Goal: Find specific page/section: Find specific page/section

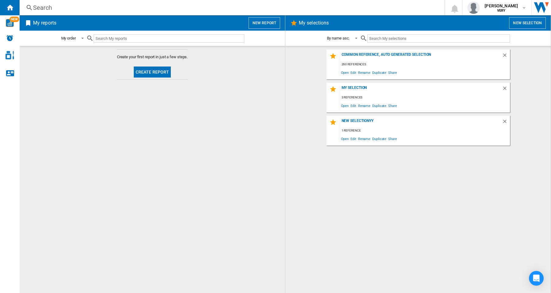
click at [185, 157] on md-content "Create your first report in just a few steps. Create report" at bounding box center [152, 169] width 265 height 247
click at [171, 161] on md-content "Create your first report in just a few steps. Create report" at bounding box center [152, 169] width 265 height 247
click at [377, 194] on div "Common reference, auto generated selection 260 references Open Edit Rename Dupl…" at bounding box center [417, 169] width 253 height 240
click at [39, 8] on div "Search" at bounding box center [231, 7] width 396 height 9
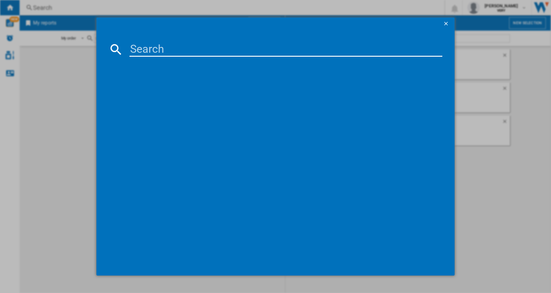
click at [176, 51] on input at bounding box center [286, 49] width 313 height 15
paste input "B085K68LKW"
type input "B085K68LKW"
drag, startPoint x: 447, startPoint y: 24, endPoint x: 266, endPoint y: 11, distance: 181.4
click at [446, 23] on ng-md-icon "getI18NText('BUTTONS.CLOSE_DIALOG')" at bounding box center [446, 24] width 7 height 7
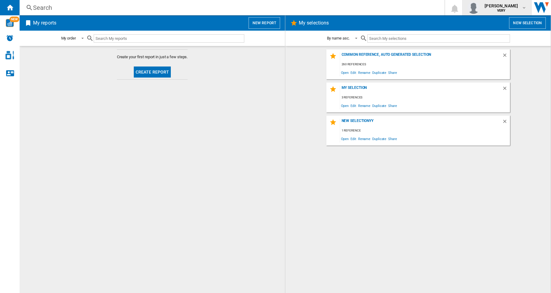
click at [525, 8] on md-icon "button" at bounding box center [524, 7] width 5 height 5
click at [40, 6] on md-backdrop at bounding box center [275, 146] width 551 height 293
click at [43, 7] on div "Search" at bounding box center [231, 7] width 396 height 9
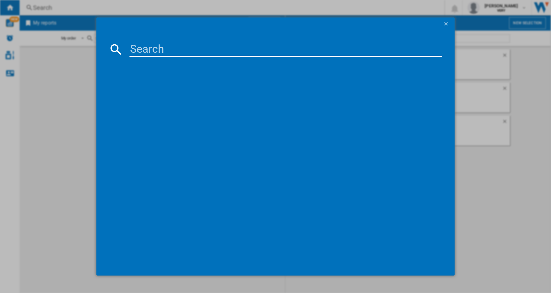
drag, startPoint x: 179, startPoint y: 52, endPoint x: 197, endPoint y: 54, distance: 18.5
click at [179, 51] on input at bounding box center [286, 49] width 313 height 15
paste input "LACIE 1BIG DOCK STHW2000800 BLACK 2TB"
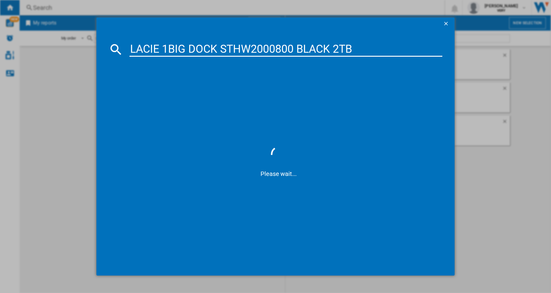
type input "LACIE 1BIG DOCK STHW2000800 BLACK 2TB"
drag, startPoint x: 446, startPoint y: 25, endPoint x: 505, endPoint y: 17, distance: 59.3
click at [447, 25] on ng-md-icon "getI18NText('BUTTONS.CLOSE_DIALOG')" at bounding box center [446, 24] width 7 height 7
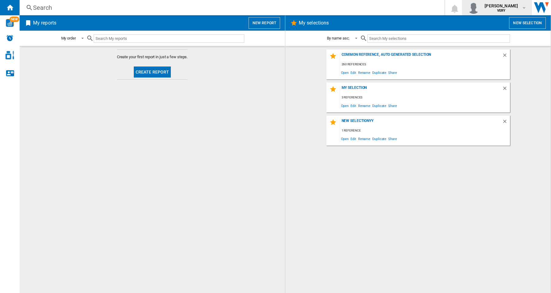
click at [527, 7] on button "[PERSON_NAME] VERY" at bounding box center [497, 7] width 69 height 15
click at [525, 8] on md-backdrop at bounding box center [275, 146] width 551 height 293
click at [521, 7] on div "[PERSON_NAME] VERY" at bounding box center [501, 8] width 39 height 10
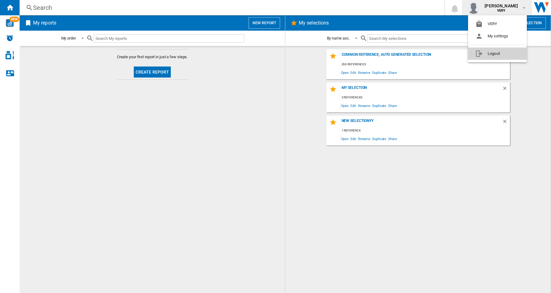
click at [491, 55] on button "Logout" at bounding box center [497, 53] width 59 height 12
